Goal: Check status: Check status

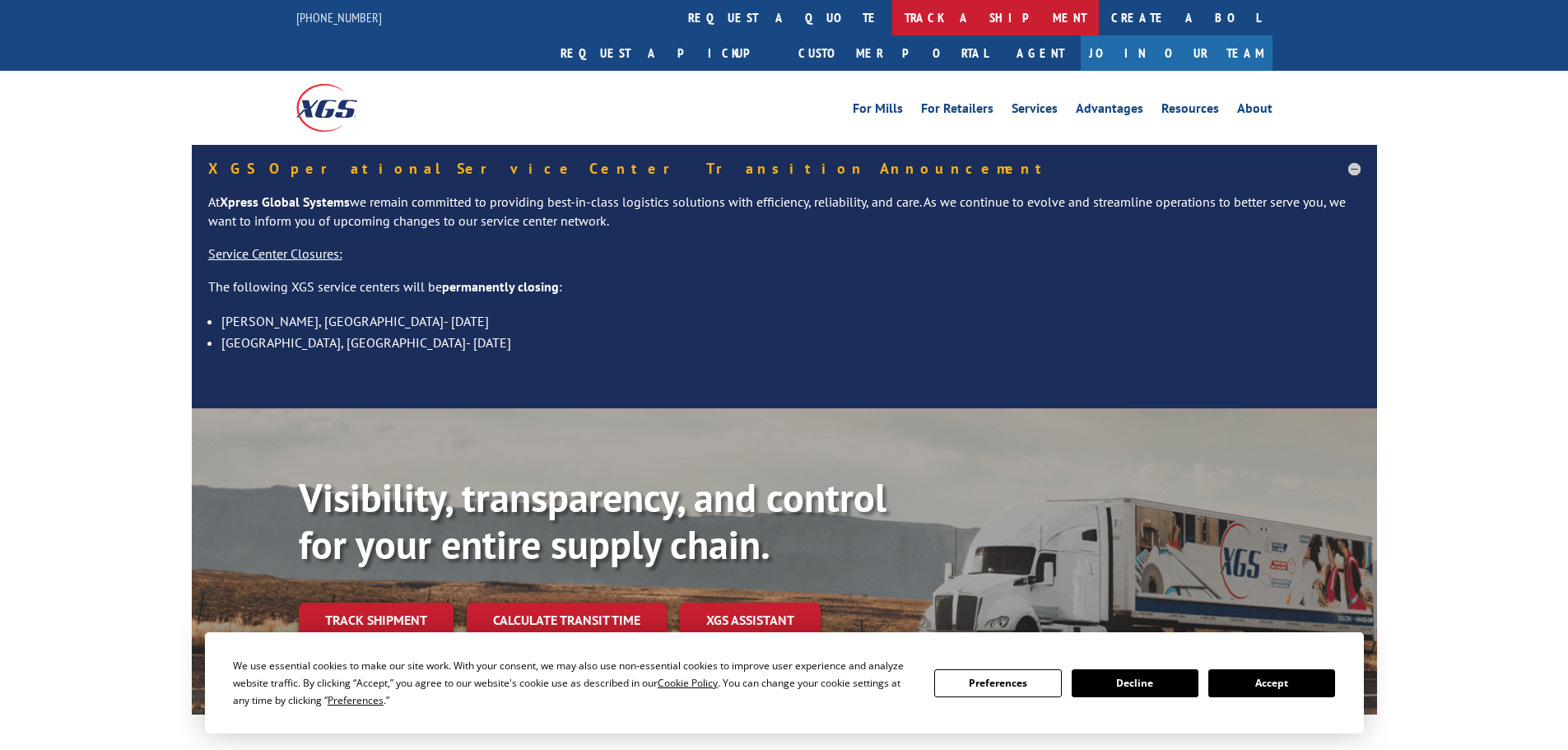
click at [892, 18] on link "track a shipment" at bounding box center [995, 18] width 207 height 35
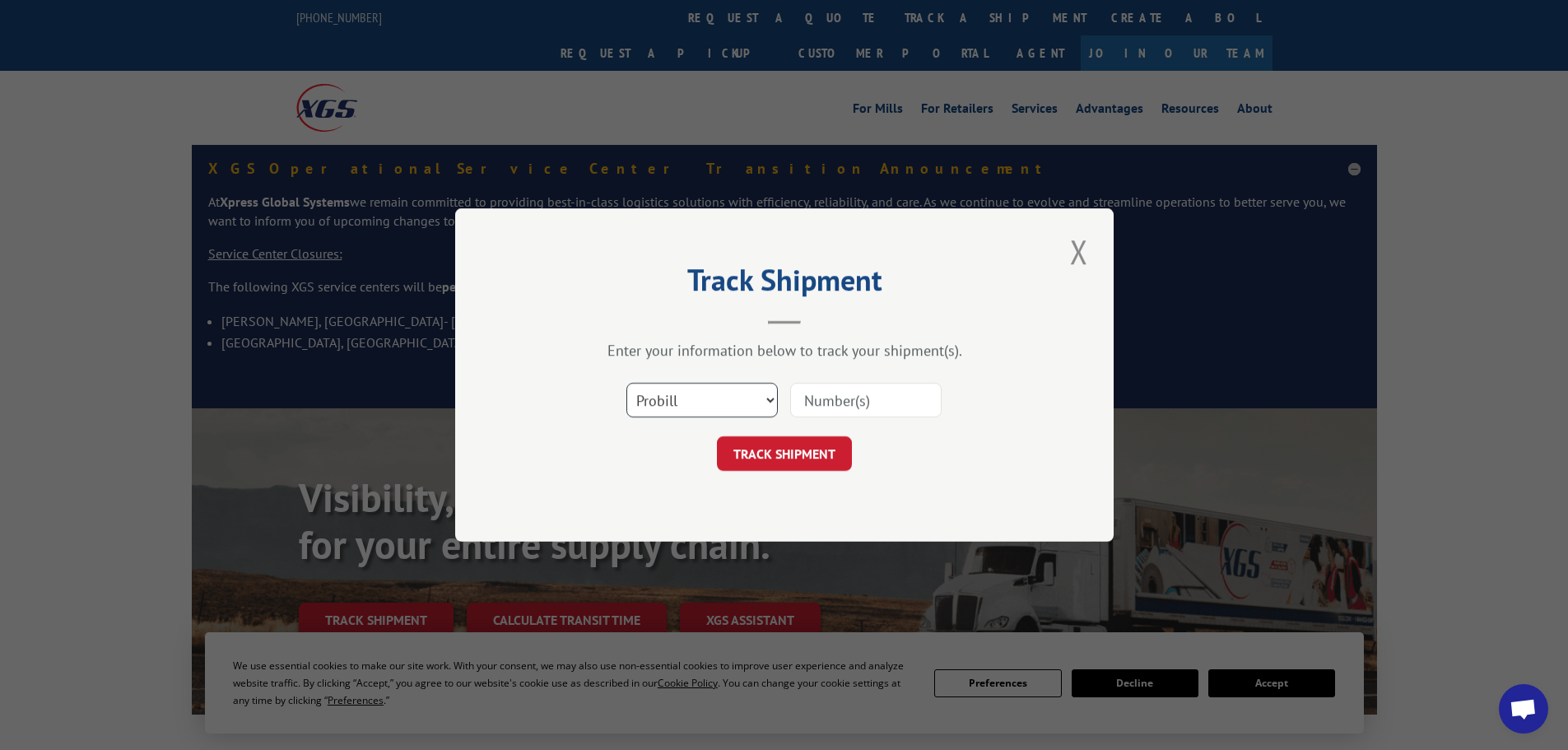
click at [690, 398] on select "Select category... Probill BOL PO" at bounding box center [702, 399] width 151 height 34
select select "bol"
click at [627, 382] on select "Select category... Probill BOL PO" at bounding box center [702, 399] width 151 height 34
click at [804, 399] on input at bounding box center [866, 399] width 151 height 34
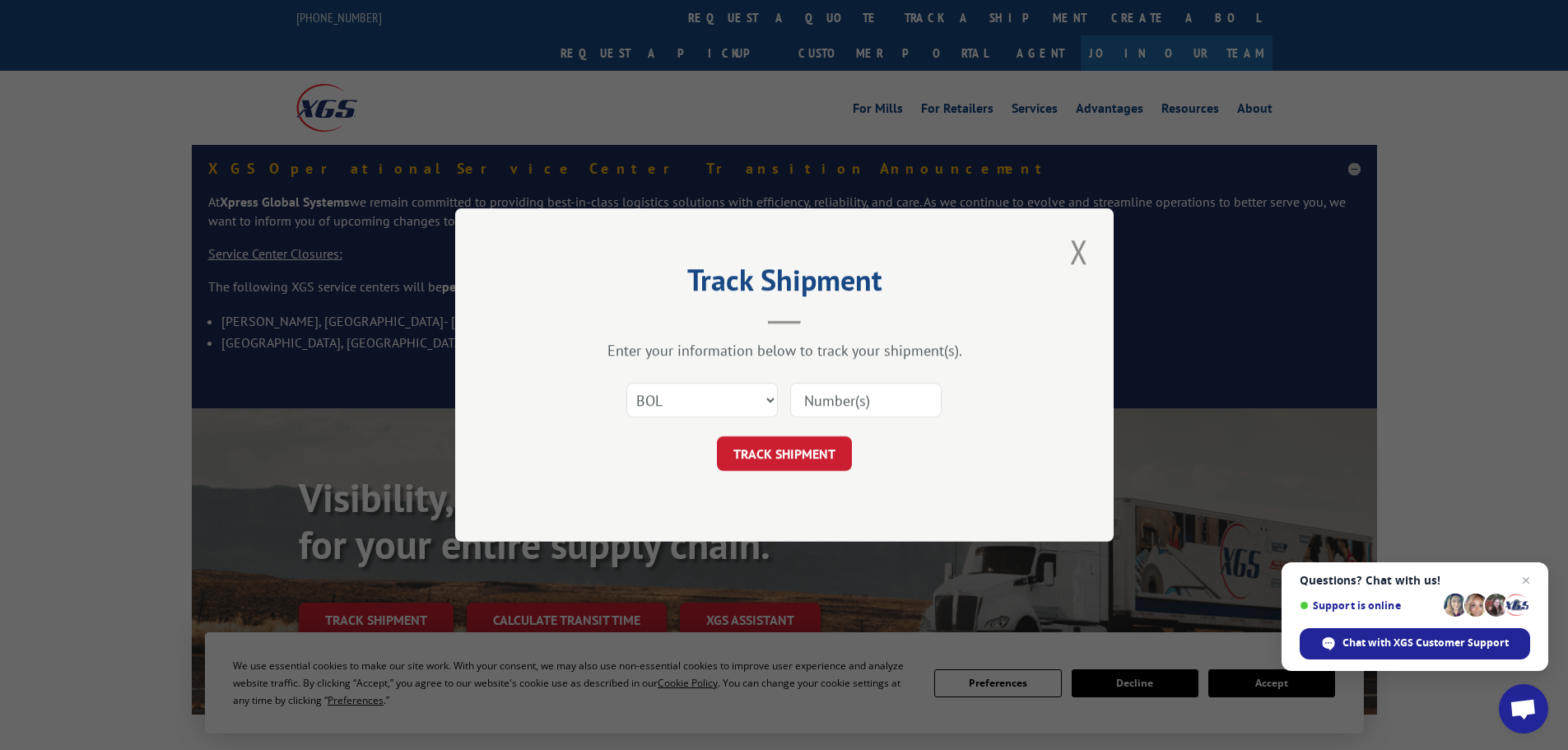
paste input "4904834"
type input "4904834"
click at [796, 448] on button "TRACK SHIPMENT" at bounding box center [785, 453] width 135 height 34
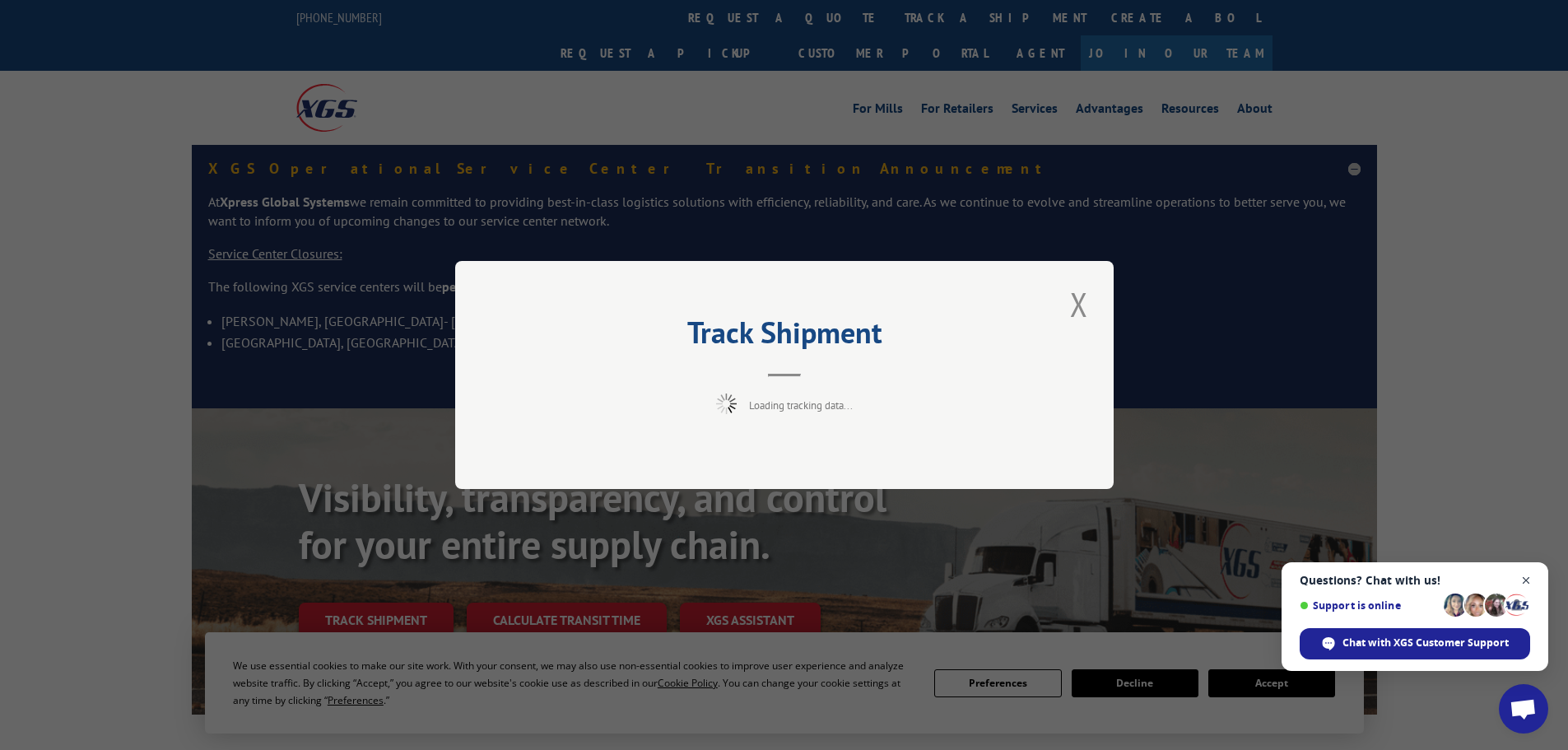
click at [1528, 577] on span "Open chat" at bounding box center [1526, 580] width 20 height 20
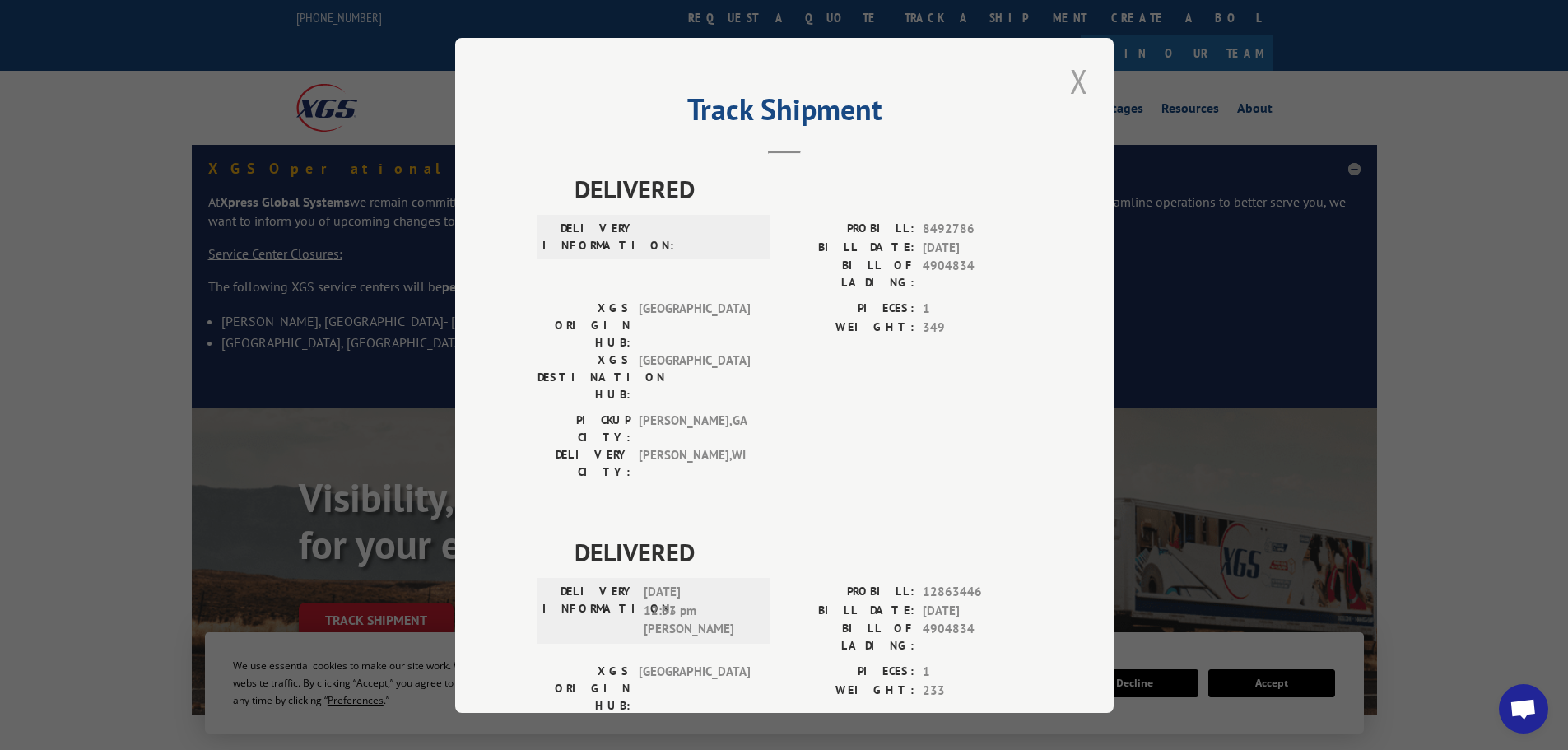
click at [1069, 89] on button "Close modal" at bounding box center [1079, 81] width 28 height 46
